Goal: Information Seeking & Learning: Learn about a topic

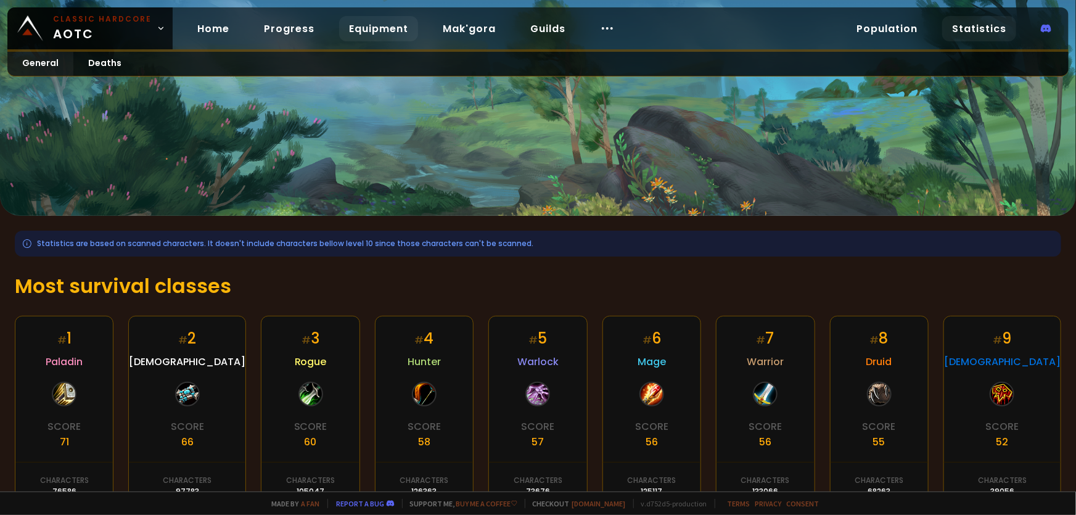
click at [373, 25] on link "Equipment" at bounding box center [378, 28] width 79 height 25
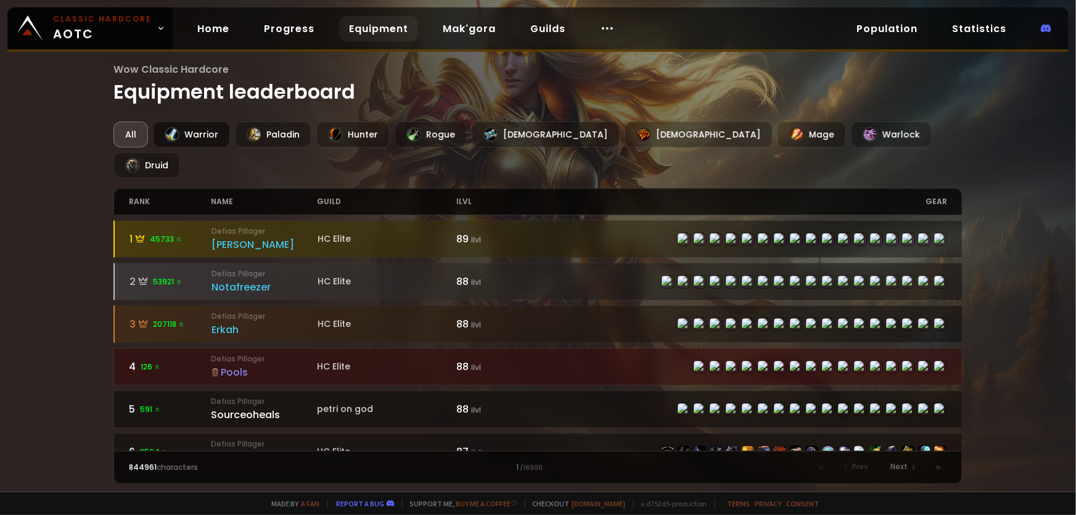
click at [196, 131] on div "Warrior" at bounding box center [191, 135] width 77 height 26
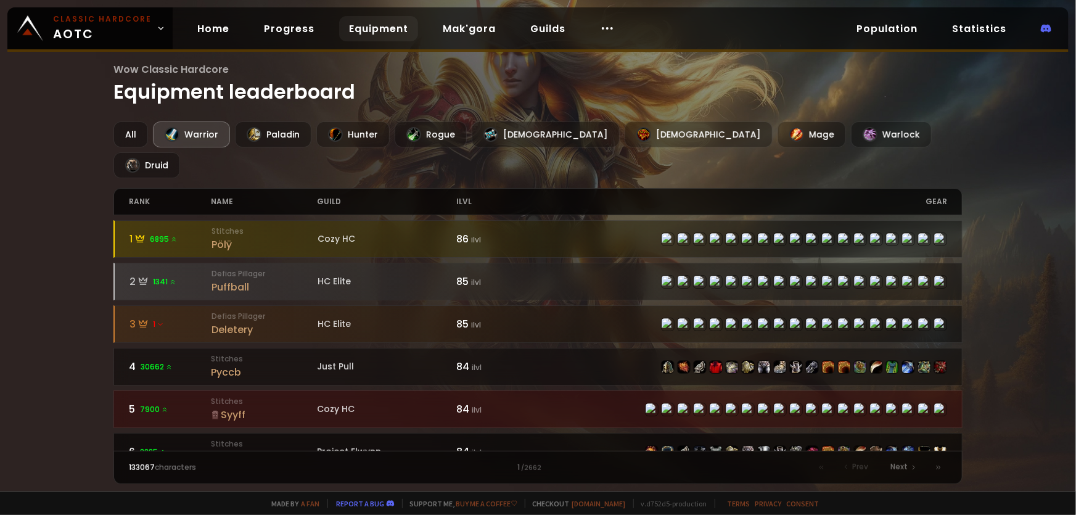
drag, startPoint x: 189, startPoint y: 360, endPoint x: 165, endPoint y: 416, distance: 61.9
click at [447, 126] on div "Rogue" at bounding box center [431, 135] width 72 height 26
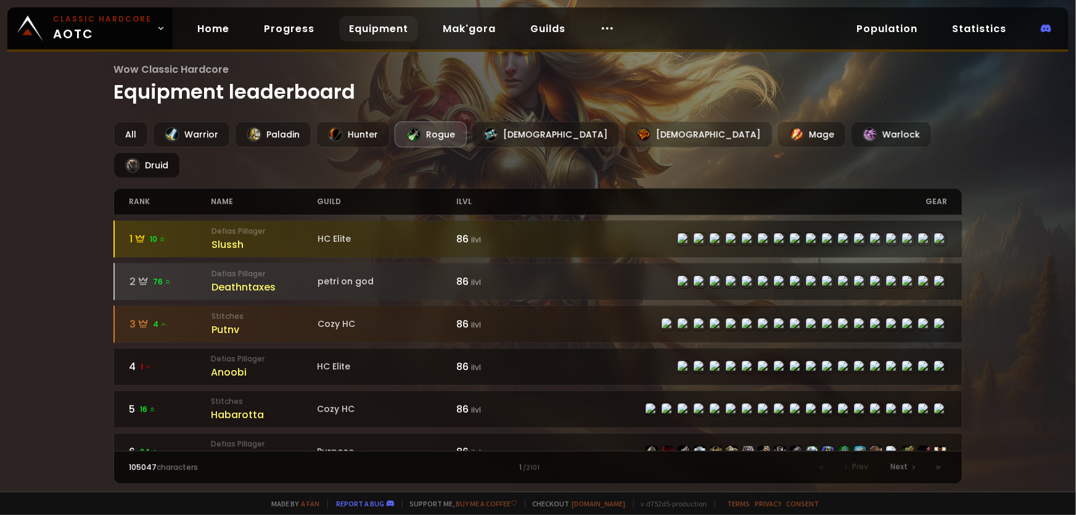
click at [180, 152] on div "Druid" at bounding box center [146, 165] width 67 height 26
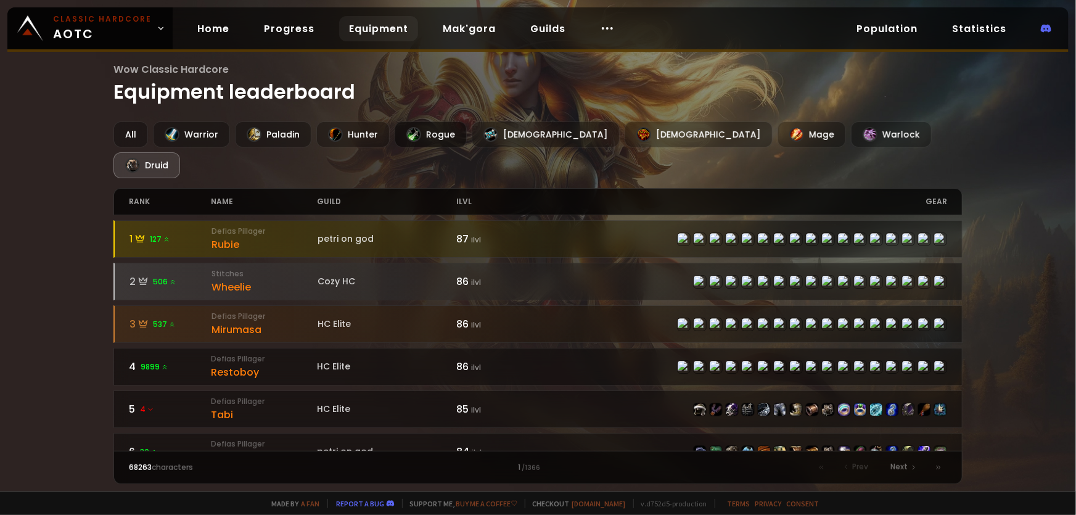
click at [432, 133] on div "Rogue" at bounding box center [431, 135] width 72 height 26
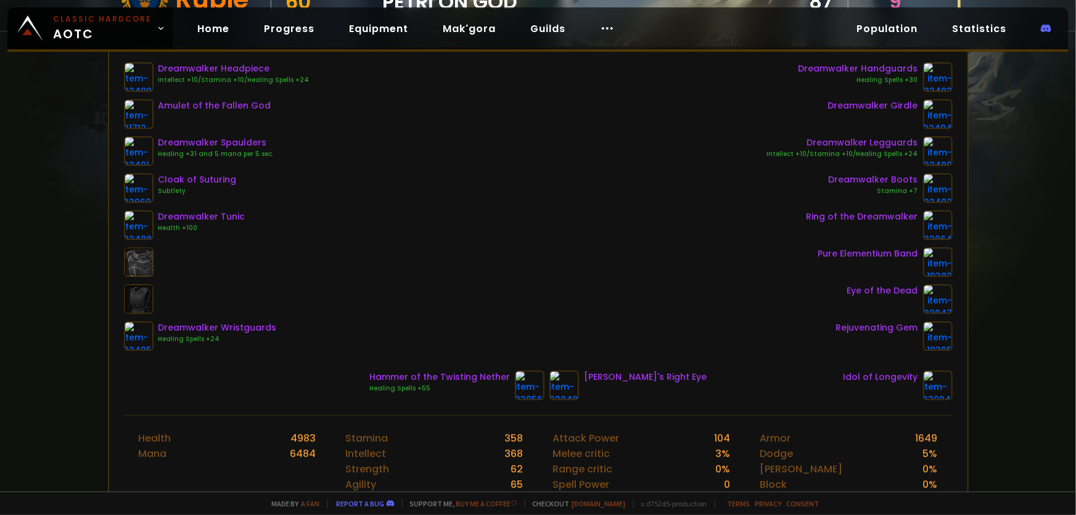
scroll to position [168, 0]
